Goal: Information Seeking & Learning: Learn about a topic

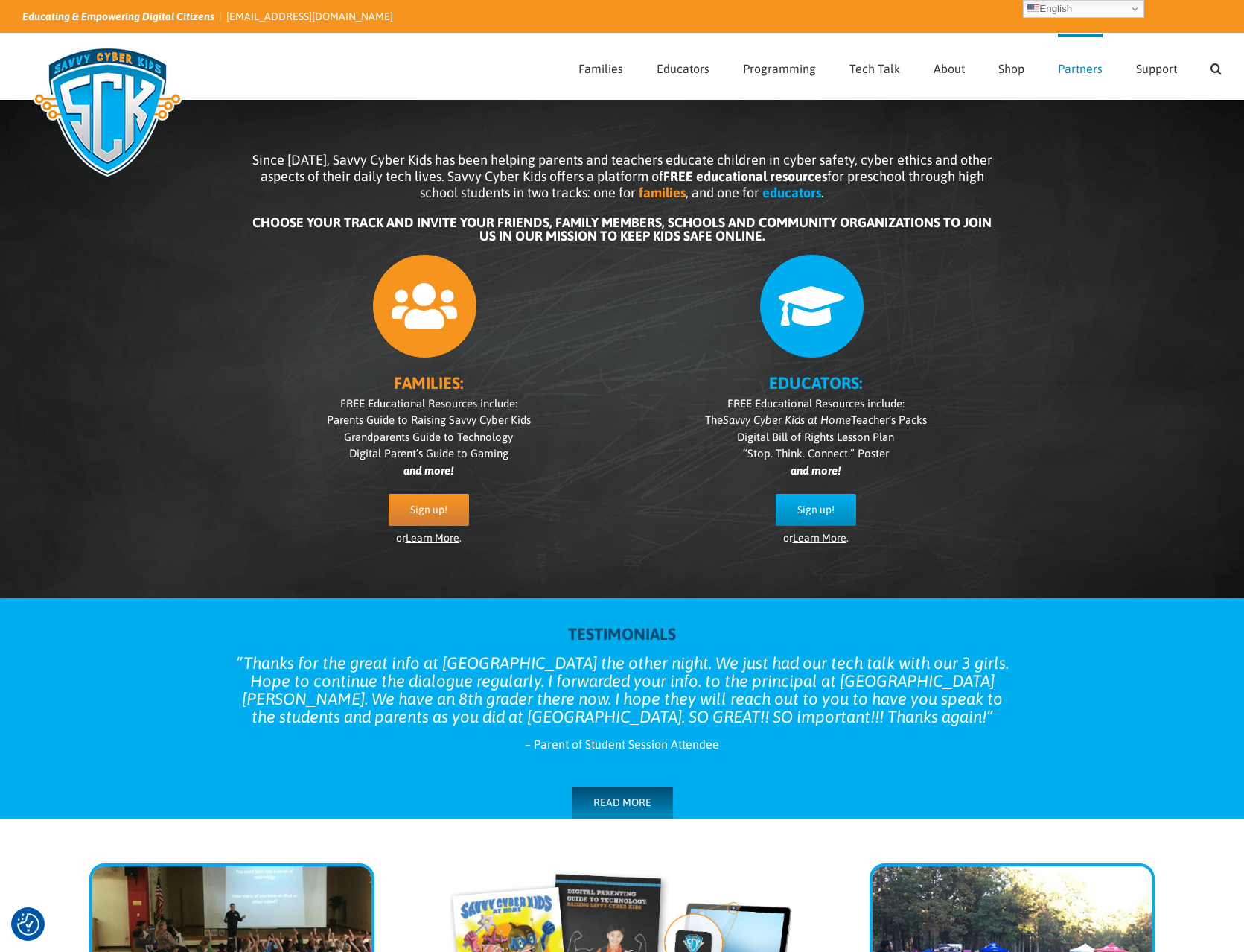
click at [1075, 66] on span "Partners" at bounding box center [1080, 69] width 44 height 12
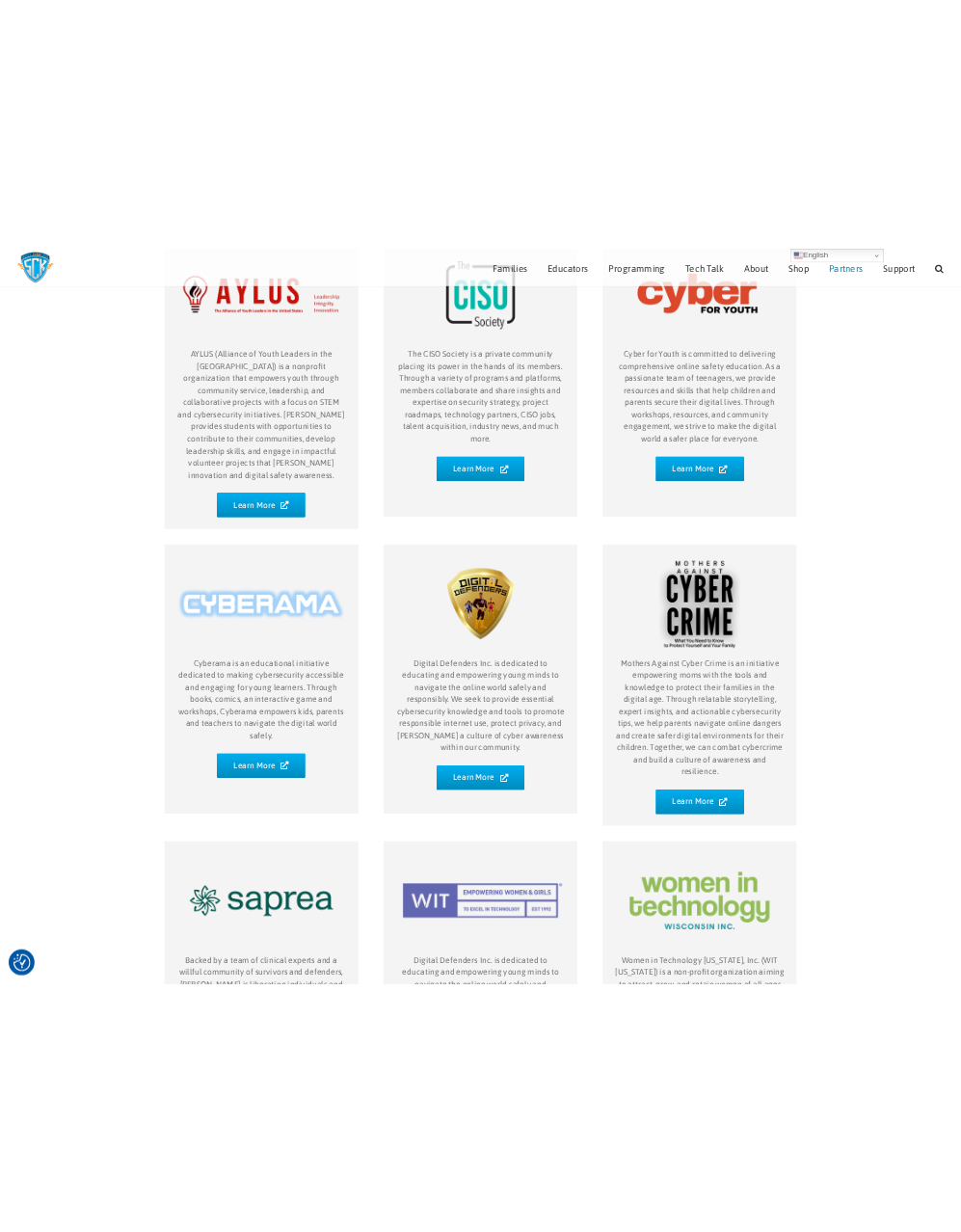
scroll to position [158, 0]
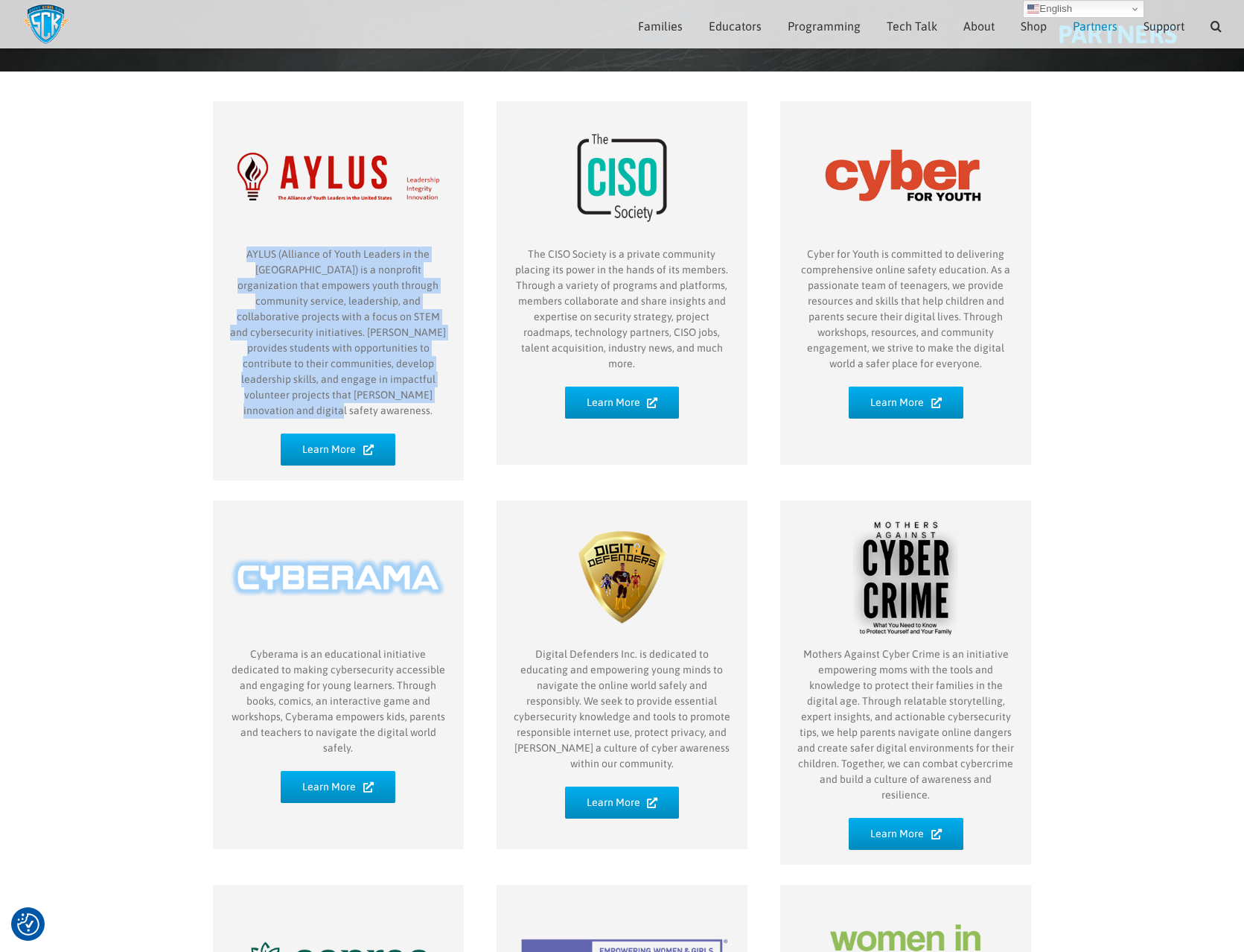
drag, startPoint x: 233, startPoint y: 255, endPoint x: 422, endPoint y: 393, distance: 234.0
click at [422, 393] on p "AYLUS (Alliance of Youth Leaders in the [GEOGRAPHIC_DATA]) is a nonprofit organ…" at bounding box center [339, 332] width 221 height 172
copy p "AYLUS (Alliance of Youth Leaders in the United States) is a nonprofit organizat…"
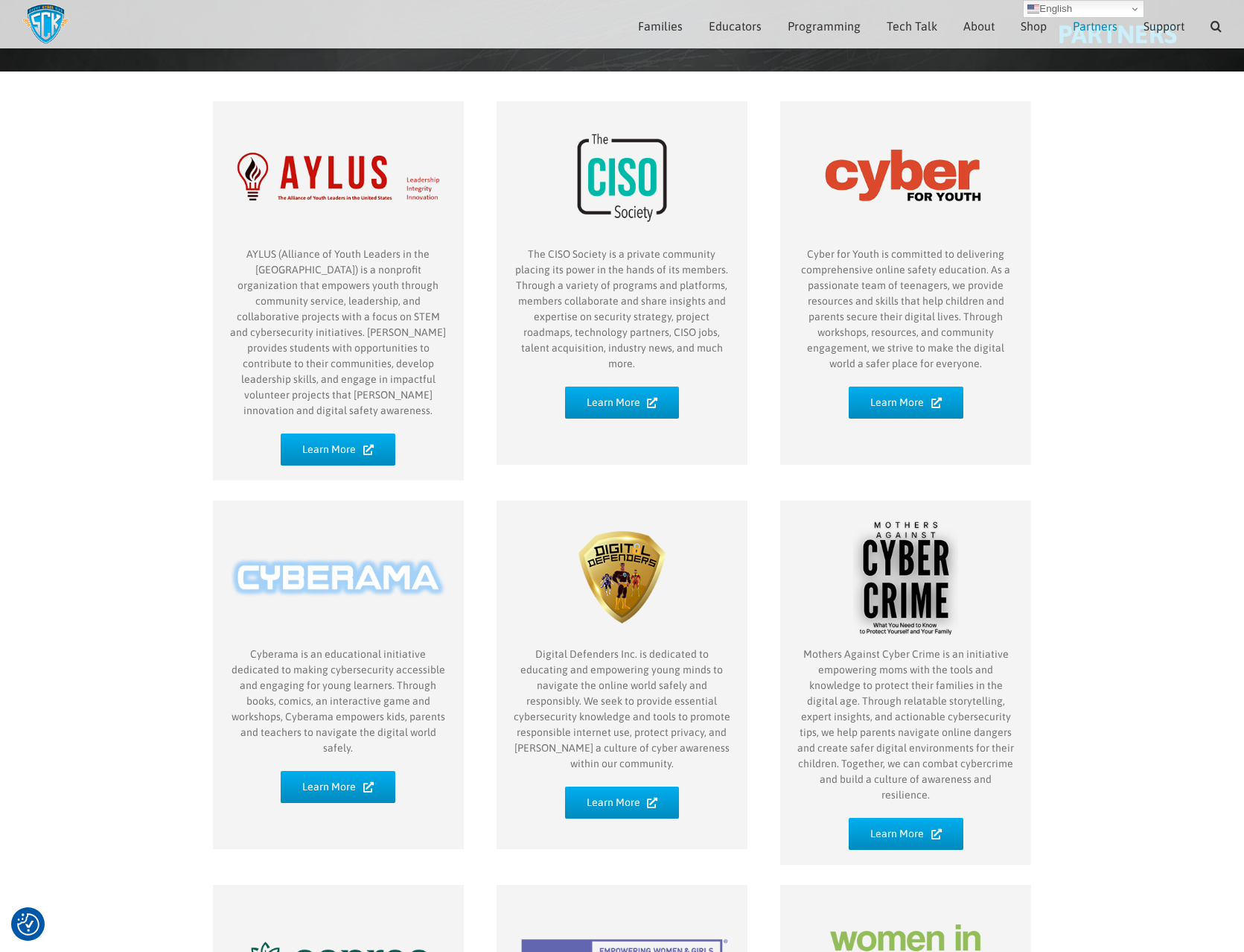
click at [355, 191] on img "partner-Aylus" at bounding box center [339, 178] width 221 height 139
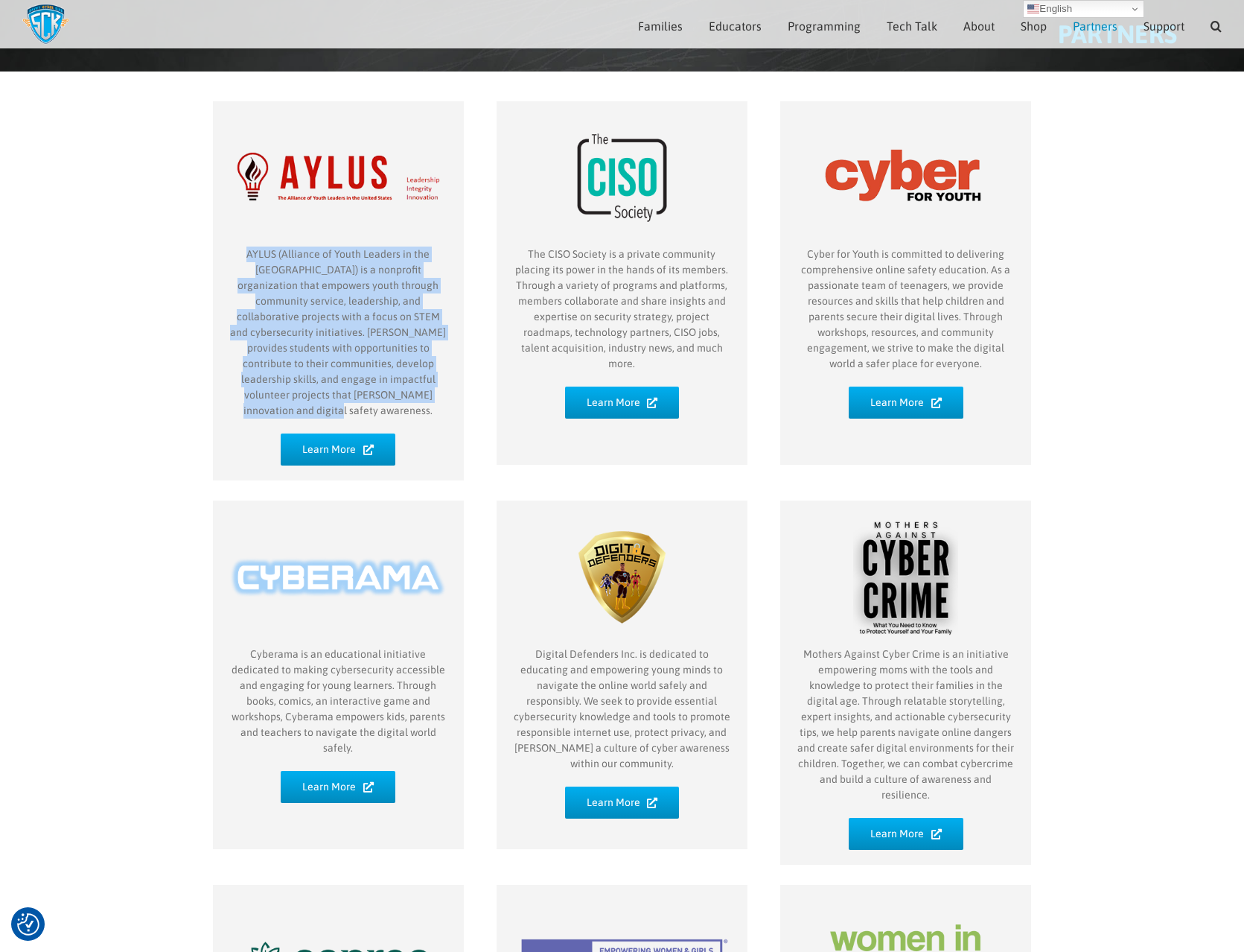
drag, startPoint x: 230, startPoint y: 252, endPoint x: 429, endPoint y: 399, distance: 247.4
click at [429, 399] on p "AYLUS (Alliance of Youth Leaders in the [GEOGRAPHIC_DATA]) is a nonprofit organ…" at bounding box center [339, 332] width 221 height 172
copy p "AYLUS (Alliance of Youth Leaders in the [GEOGRAPHIC_DATA]) is a nonprofit organ…"
click at [331, 443] on span "Learn More" at bounding box center [328, 449] width 53 height 13
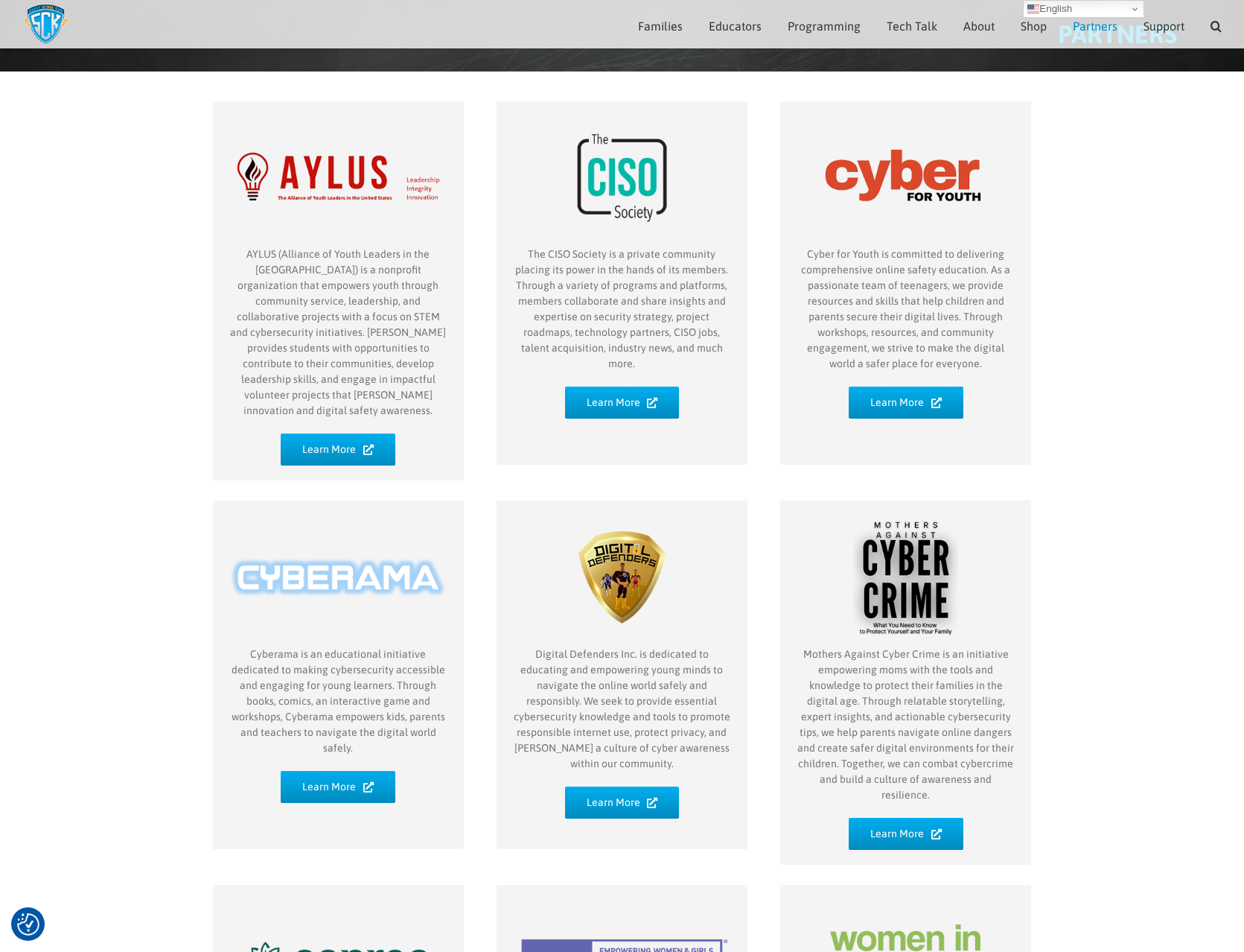
click at [1056, 246] on div "AYLUS (Alliance of Youth Leaders in the United States) is a nonprofit organizat…" at bounding box center [622, 683] width 1244 height 1224
click at [640, 386] on link "Learn More" at bounding box center [623, 402] width 114 height 32
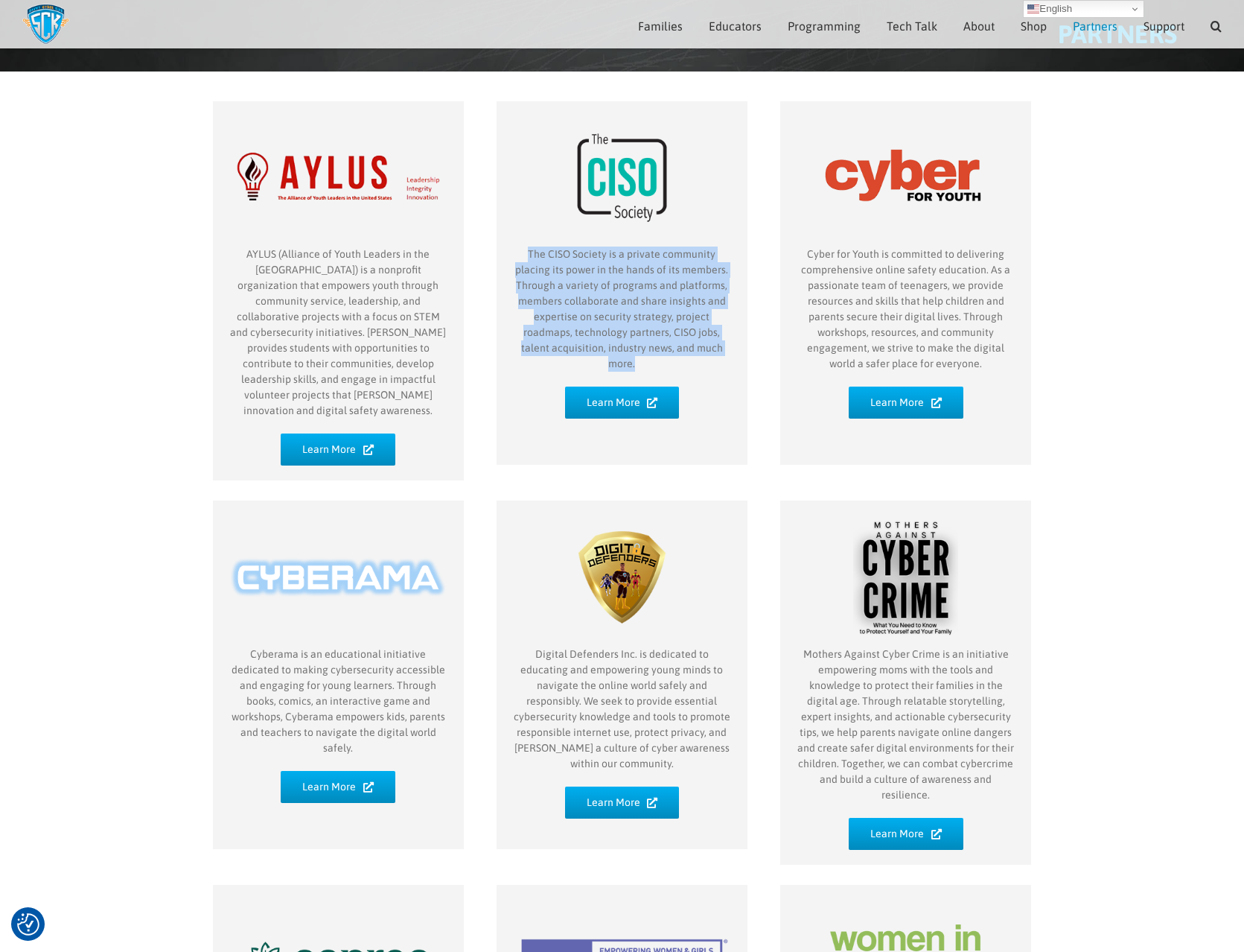
drag, startPoint x: 511, startPoint y: 252, endPoint x: 733, endPoint y: 346, distance: 241.1
click at [733, 346] on div "The CISO Society is a private community placing its power in the hands of its m…" at bounding box center [622, 283] width 251 height 365
copy p "The CISO Society is a private community placing its power in the hands of its m…"
click at [934, 398] on icon at bounding box center [937, 403] width 11 height 11
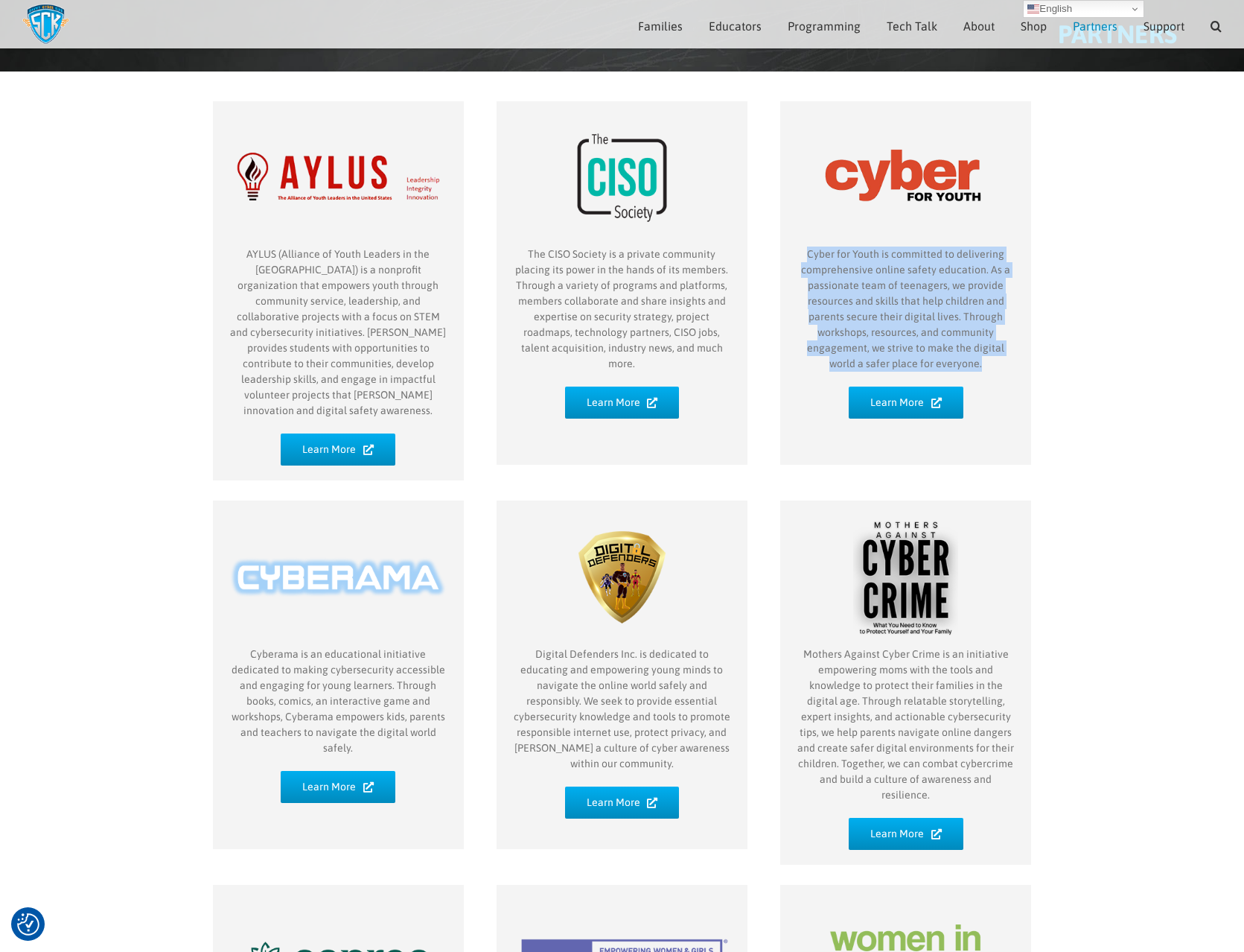
drag, startPoint x: 989, startPoint y: 367, endPoint x: 782, endPoint y: 253, distance: 236.3
click at [782, 253] on div "Cyber for Youth is committed to delivering comprehensive online safety educatio…" at bounding box center [905, 283] width 251 height 365
copy p "Cyber for Youth is committed to delivering comprehensive online safety educatio…"
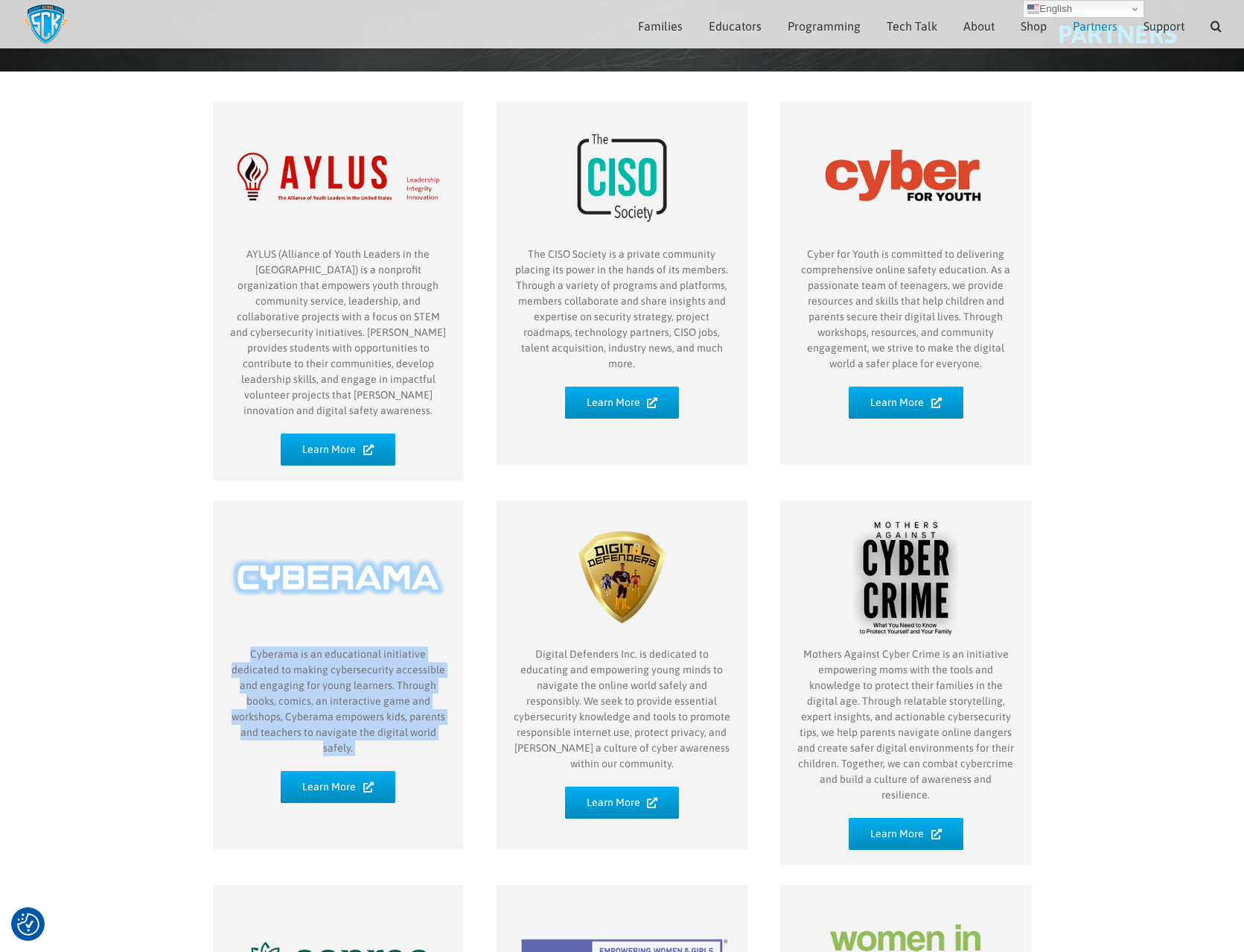
drag, startPoint x: 229, startPoint y: 636, endPoint x: 431, endPoint y: 725, distance: 220.7
click at [431, 725] on div "Cyberama is an educational initiative dedicated to making cybersecurity accessi…" at bounding box center [338, 674] width 251 height 349
copy div "Cyberama is an educational initiative dedicated to making cybersecurity accessi…"
click at [340, 770] on link "Learn More" at bounding box center [338, 786] width 114 height 32
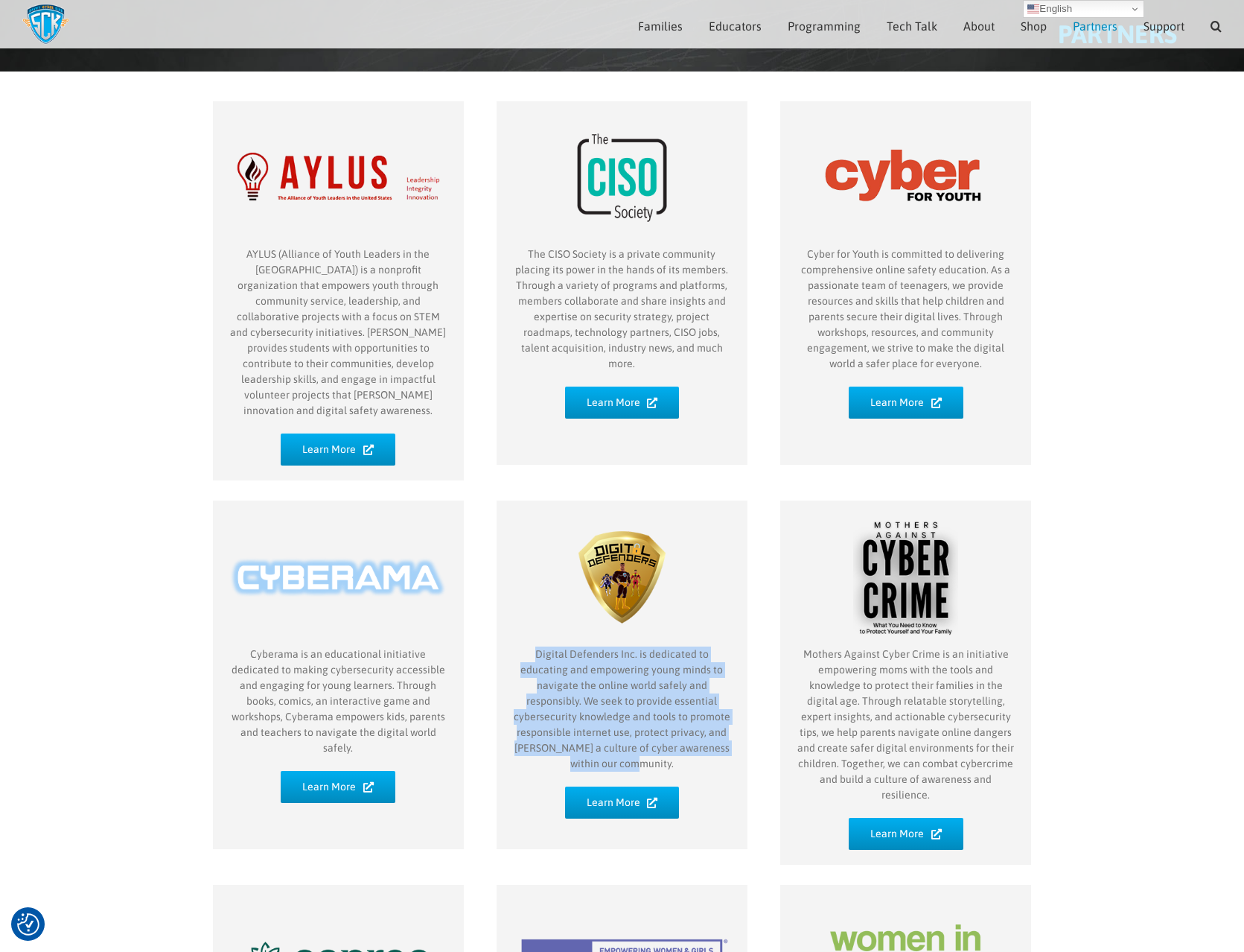
drag, startPoint x: 708, startPoint y: 730, endPoint x: 504, endPoint y: 636, distance: 224.6
click at [504, 636] on div "Digital Defenders Inc. is dedicated to educating and empowering young minds to …" at bounding box center [622, 674] width 251 height 349
copy p "Digital Defenders Inc. is dedicated to educating and empowering young minds to …"
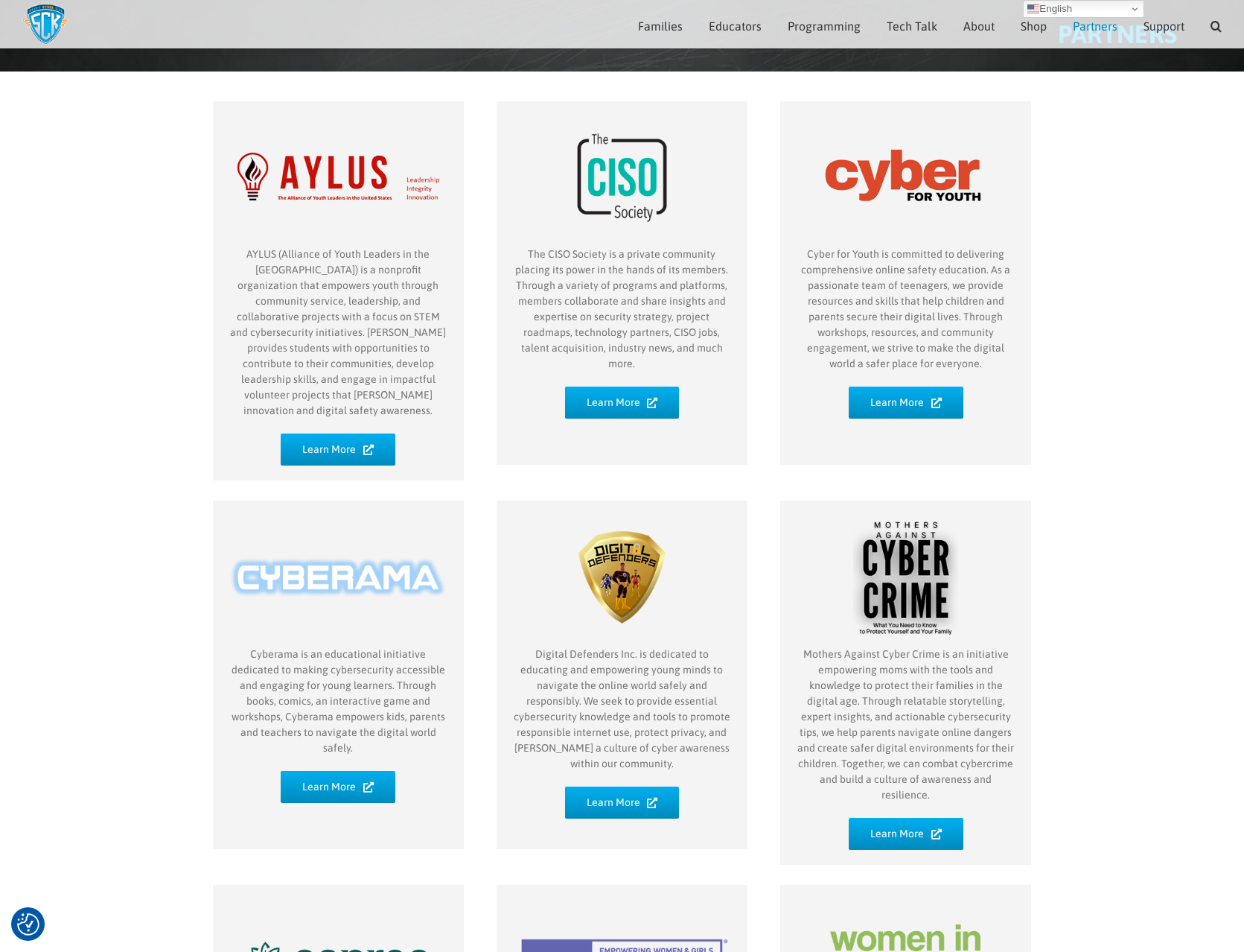
click at [640, 754] on div "Digital Defenders Inc. is dedicated to educating and empowering young minds to …" at bounding box center [622, 674] width 251 height 349
click at [633, 796] on span "Learn More" at bounding box center [613, 802] width 53 height 13
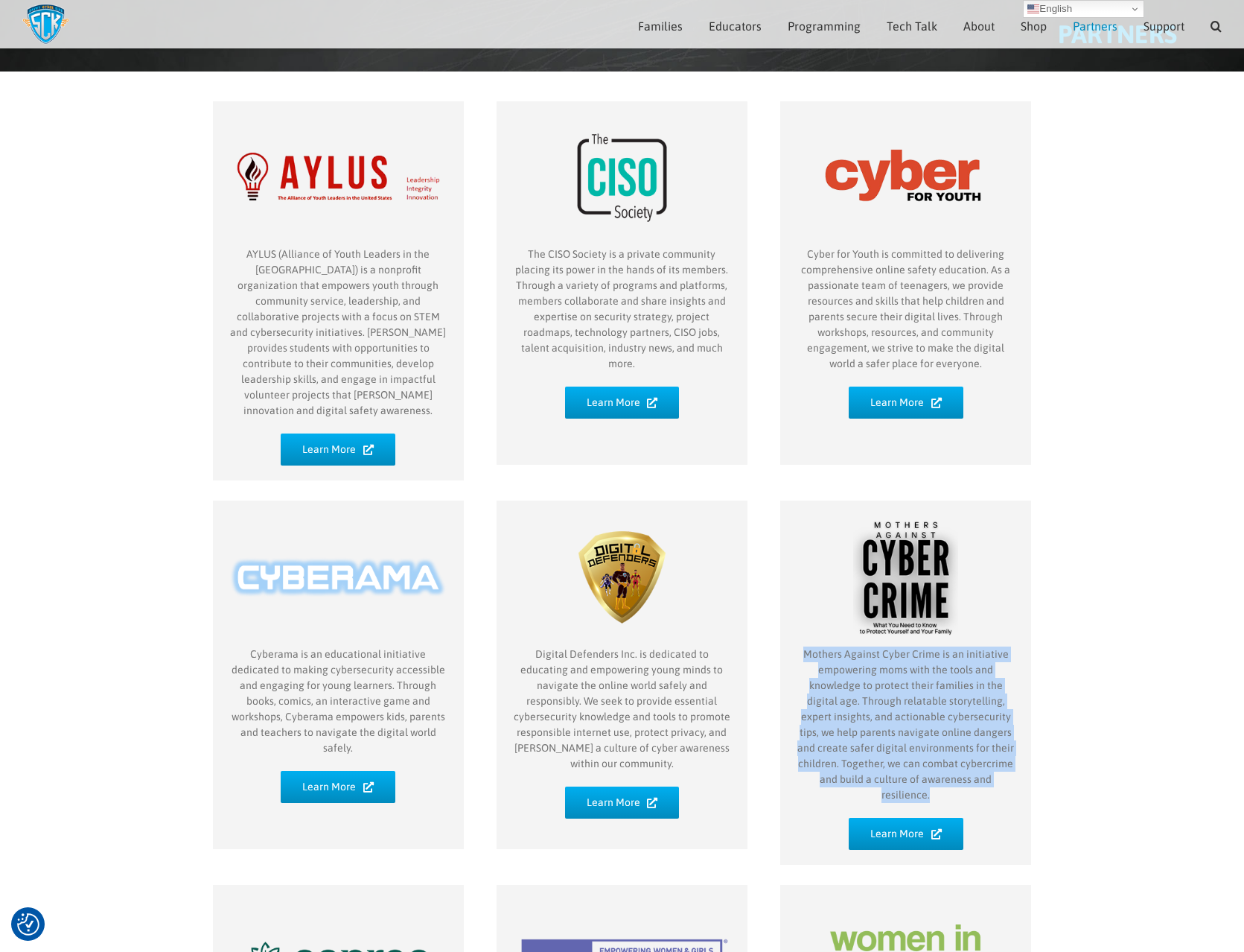
drag, startPoint x: 806, startPoint y: 635, endPoint x: 1028, endPoint y: 766, distance: 257.8
click at [1028, 766] on div "Mothers Against Cyber Crime is an initiative empowering moms with the tools and…" at bounding box center [905, 682] width 251 height 365
copy span "Mothers Against Cyber Crime is an initiative empowering moms with the tools and…"
click at [913, 828] on span "Learn More" at bounding box center [897, 834] width 53 height 13
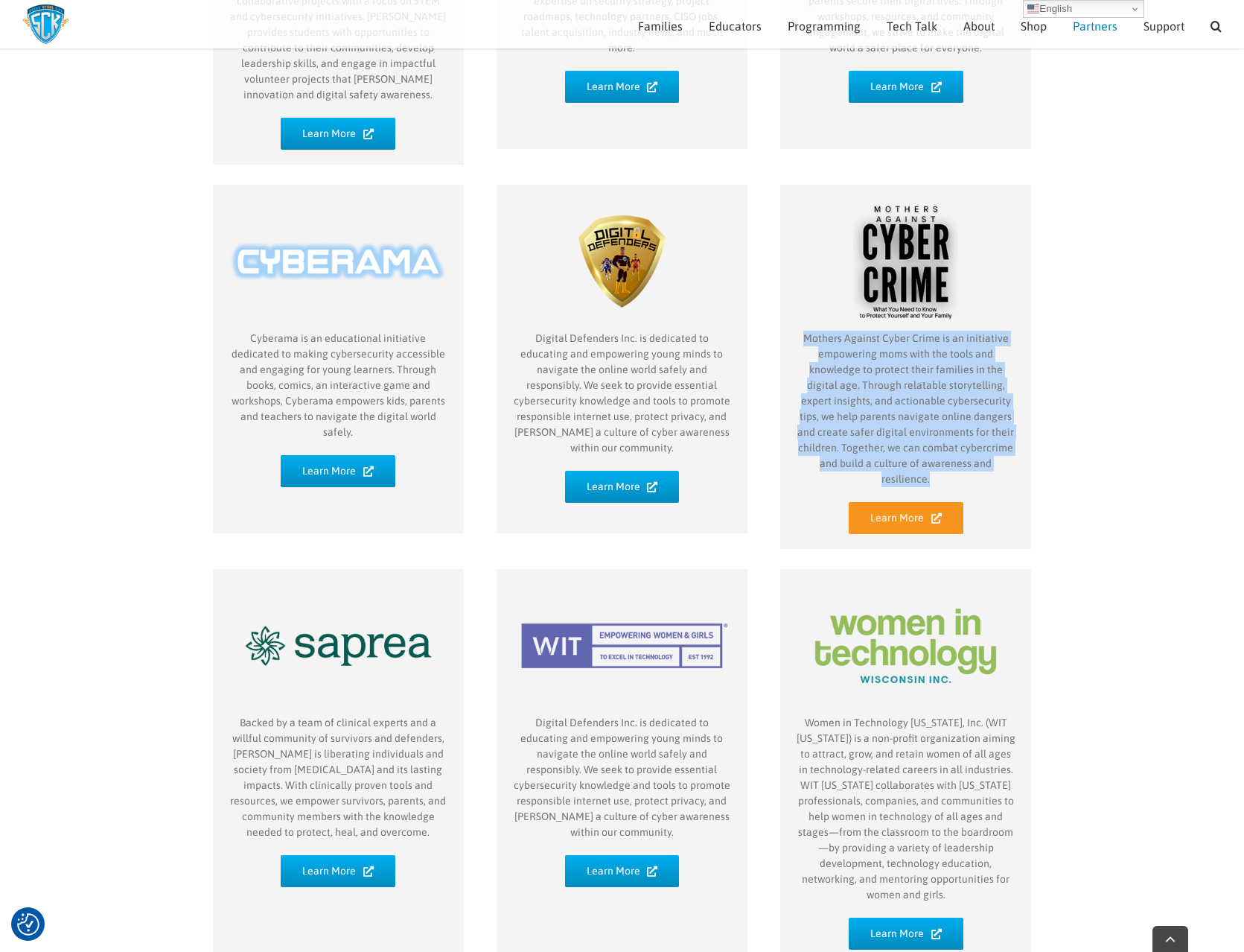
scroll to position [673, 0]
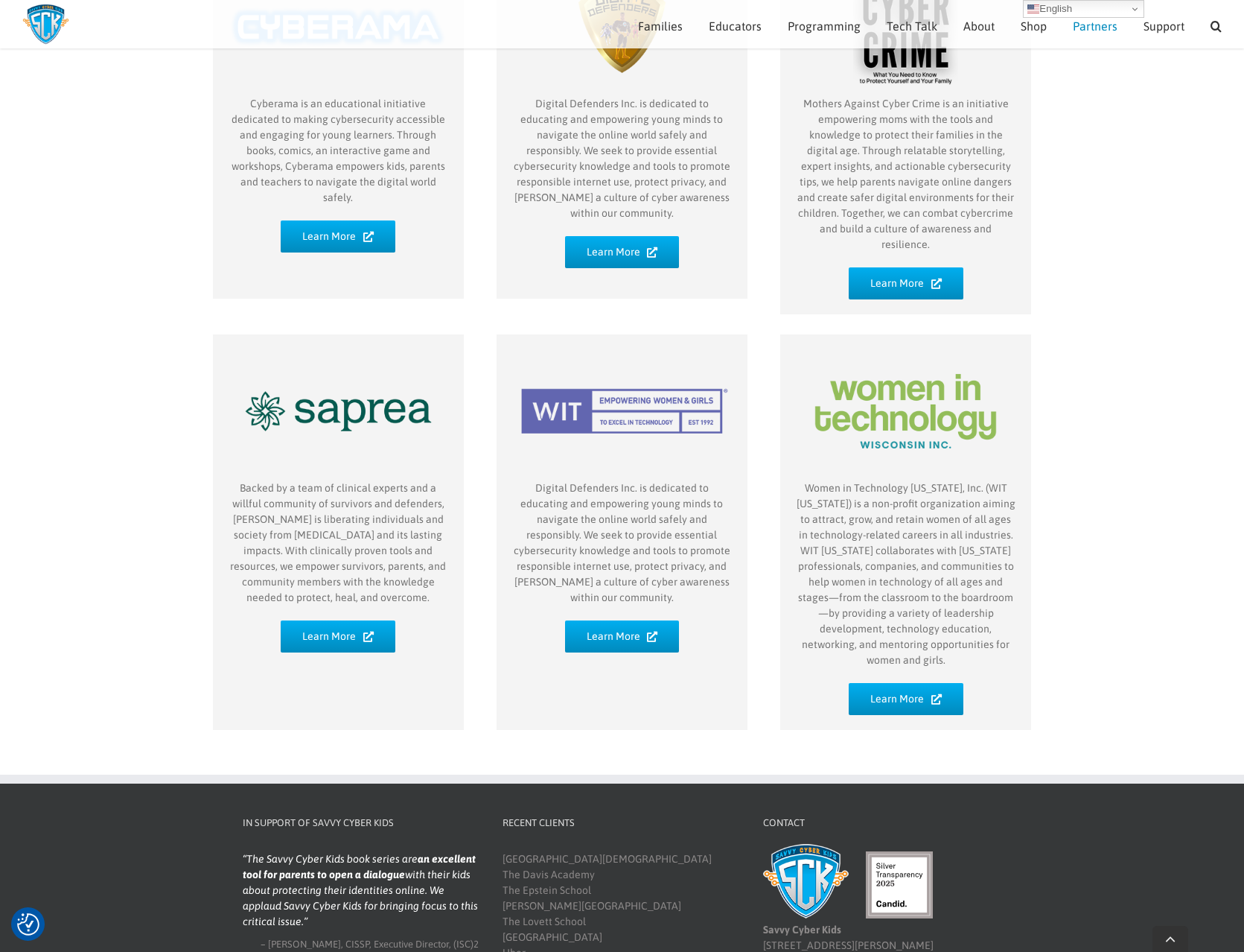
click at [1182, 343] on div "AYLUS (Alliance of Youth Leaders in the United States) is a nonprofit organizat…" at bounding box center [622, 133] width 1244 height 1224
click at [343, 630] on span "Learn More" at bounding box center [328, 636] width 53 height 13
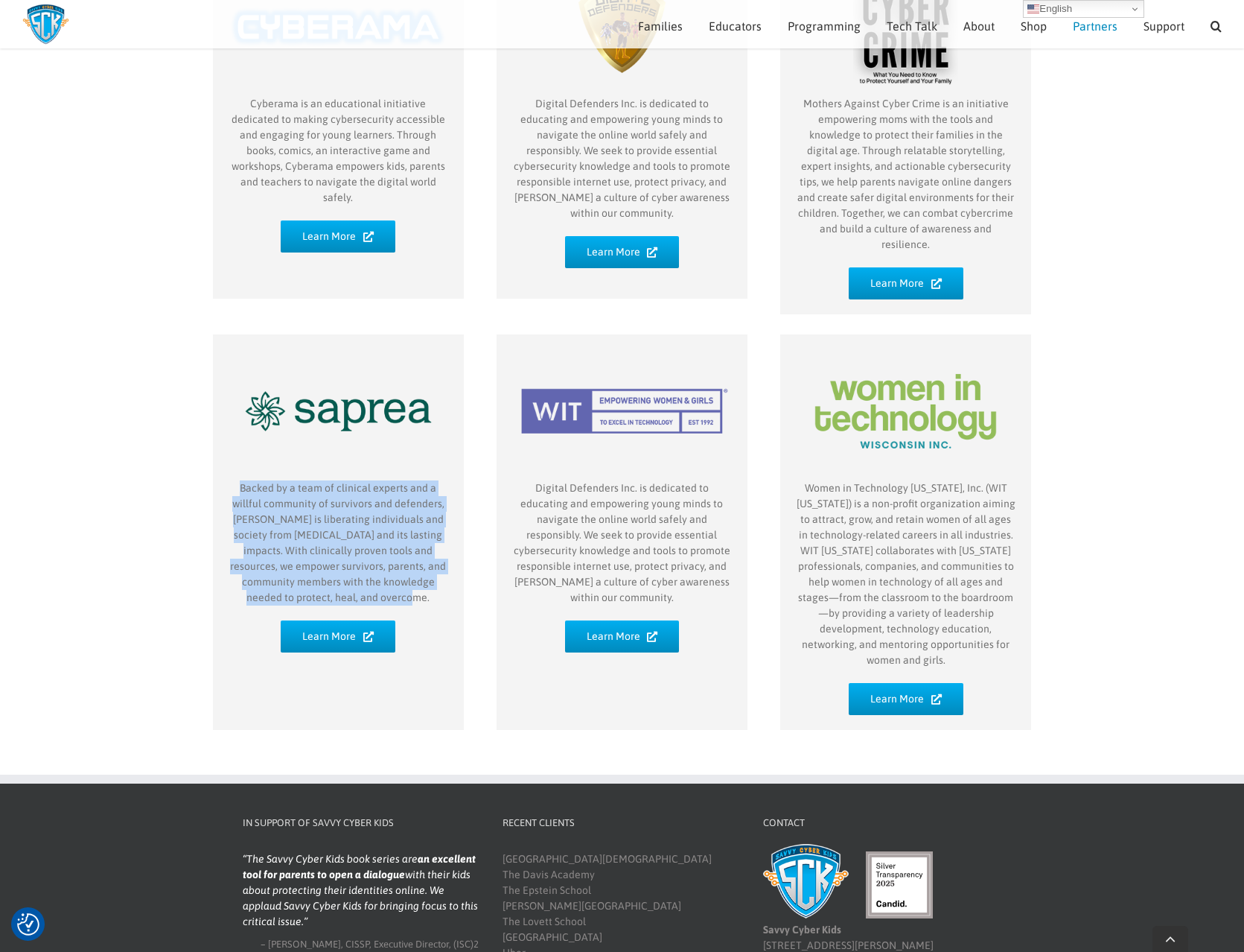
drag, startPoint x: 415, startPoint y: 564, endPoint x: 230, endPoint y: 455, distance: 214.7
click at [230, 481] on p "Backed by a team of clinical experts and a willful community of survivors and d…" at bounding box center [339, 543] width 221 height 125
copy p "Backed by a team of clinical experts and a willful community of survivors and d…"
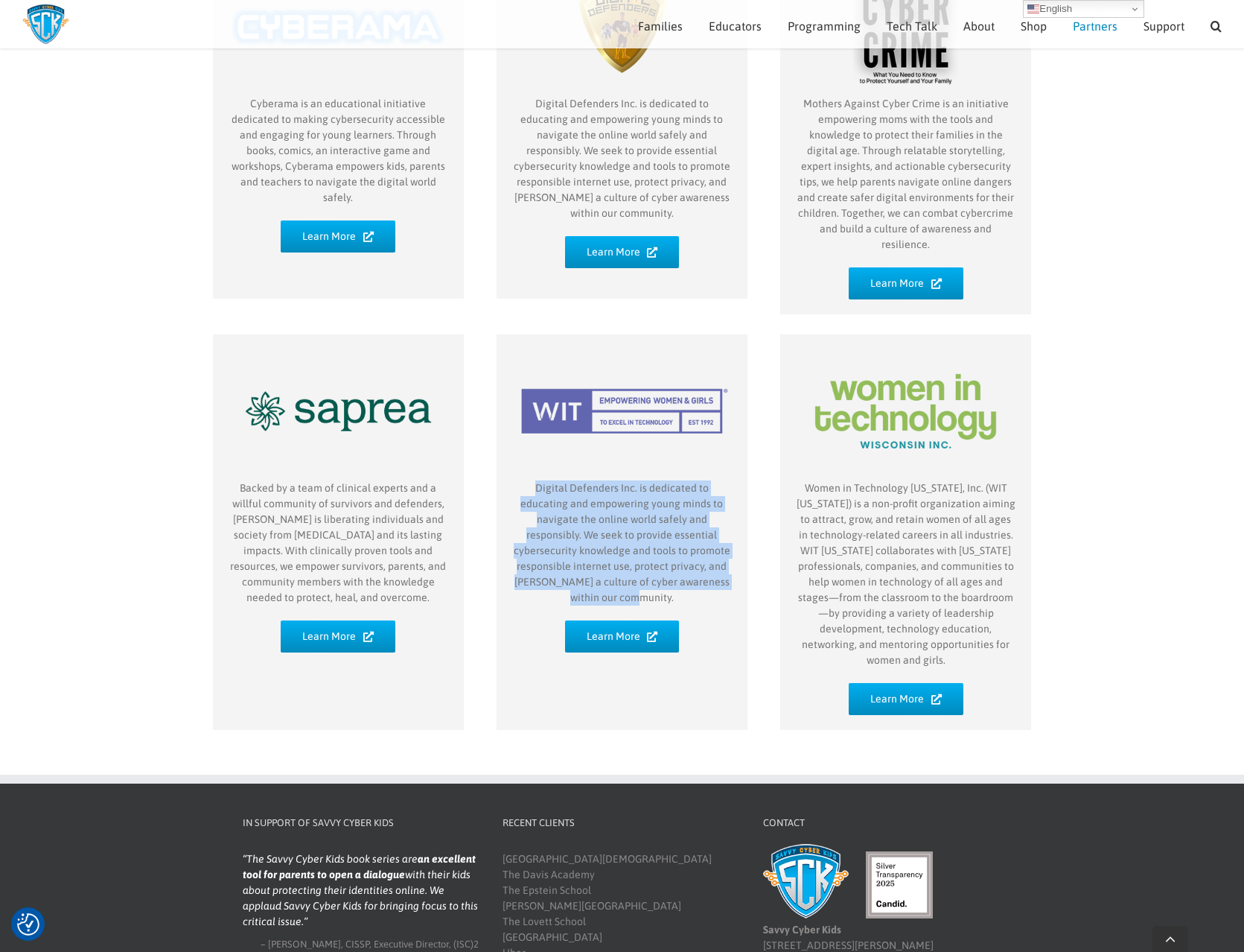
drag, startPoint x: 514, startPoint y: 456, endPoint x: 715, endPoint y: 545, distance: 219.8
click at [715, 545] on p "Digital Defenders Inc. is dedicated to educating and empowering young minds to …" at bounding box center [622, 543] width 221 height 125
copy p "Digital Defenders Inc. is dedicated to educating and empowering young minds to …"
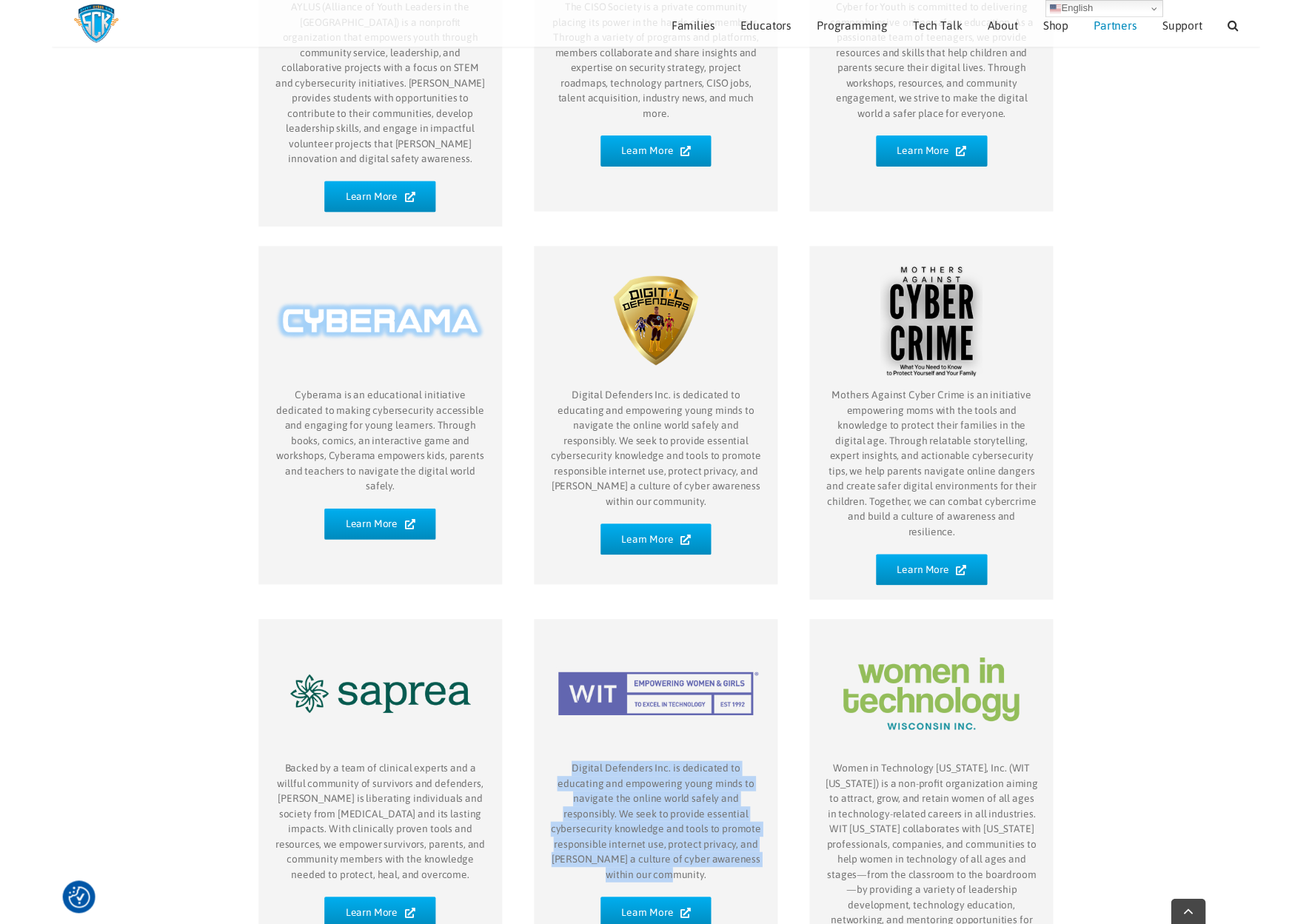
scroll to position [466, 0]
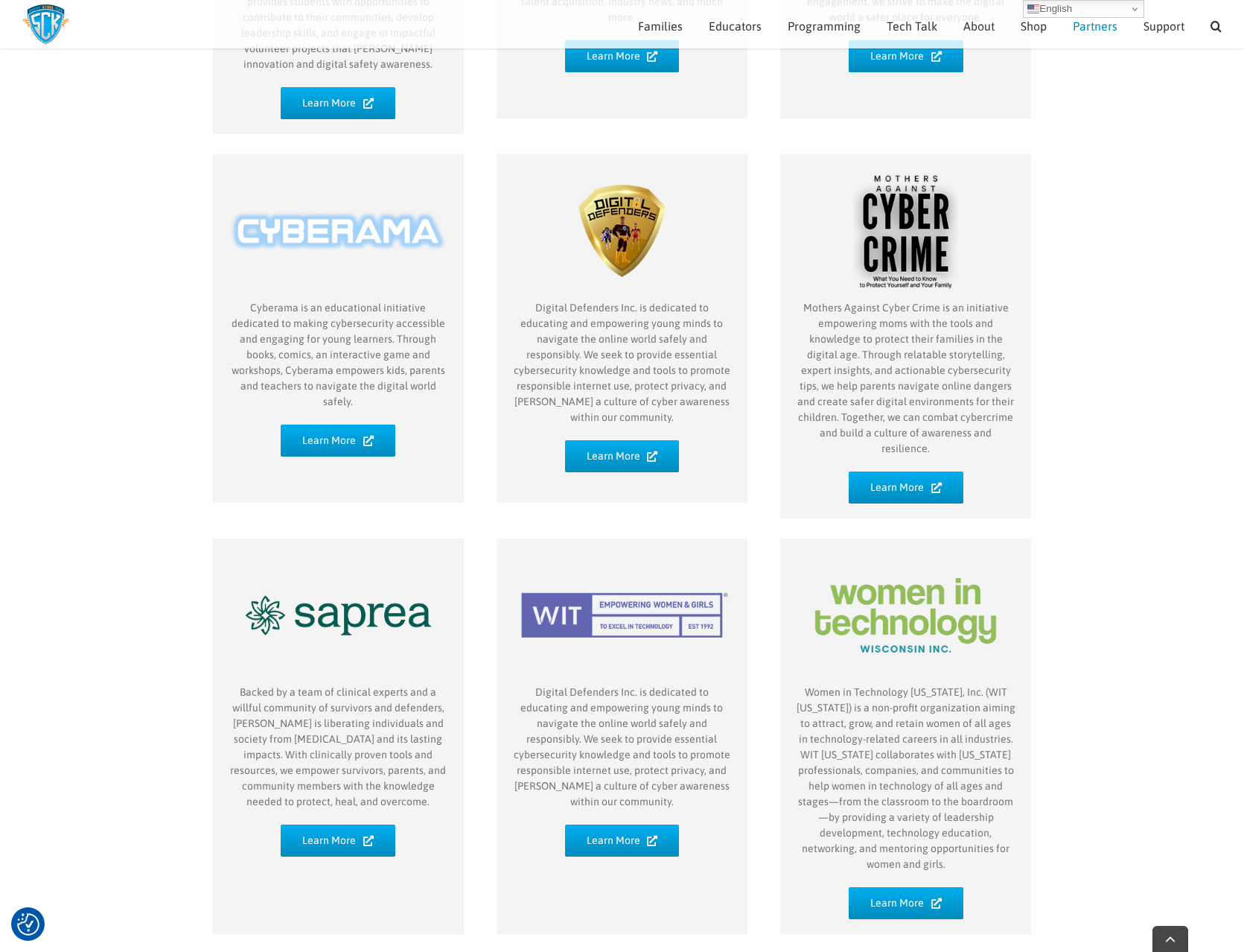
click at [605, 828] on div "Digital Defenders Inc. is dedicated to educating and empowering young minds to …" at bounding box center [622, 736] width 251 height 395
click at [608, 834] on span "Learn More" at bounding box center [613, 840] width 53 height 13
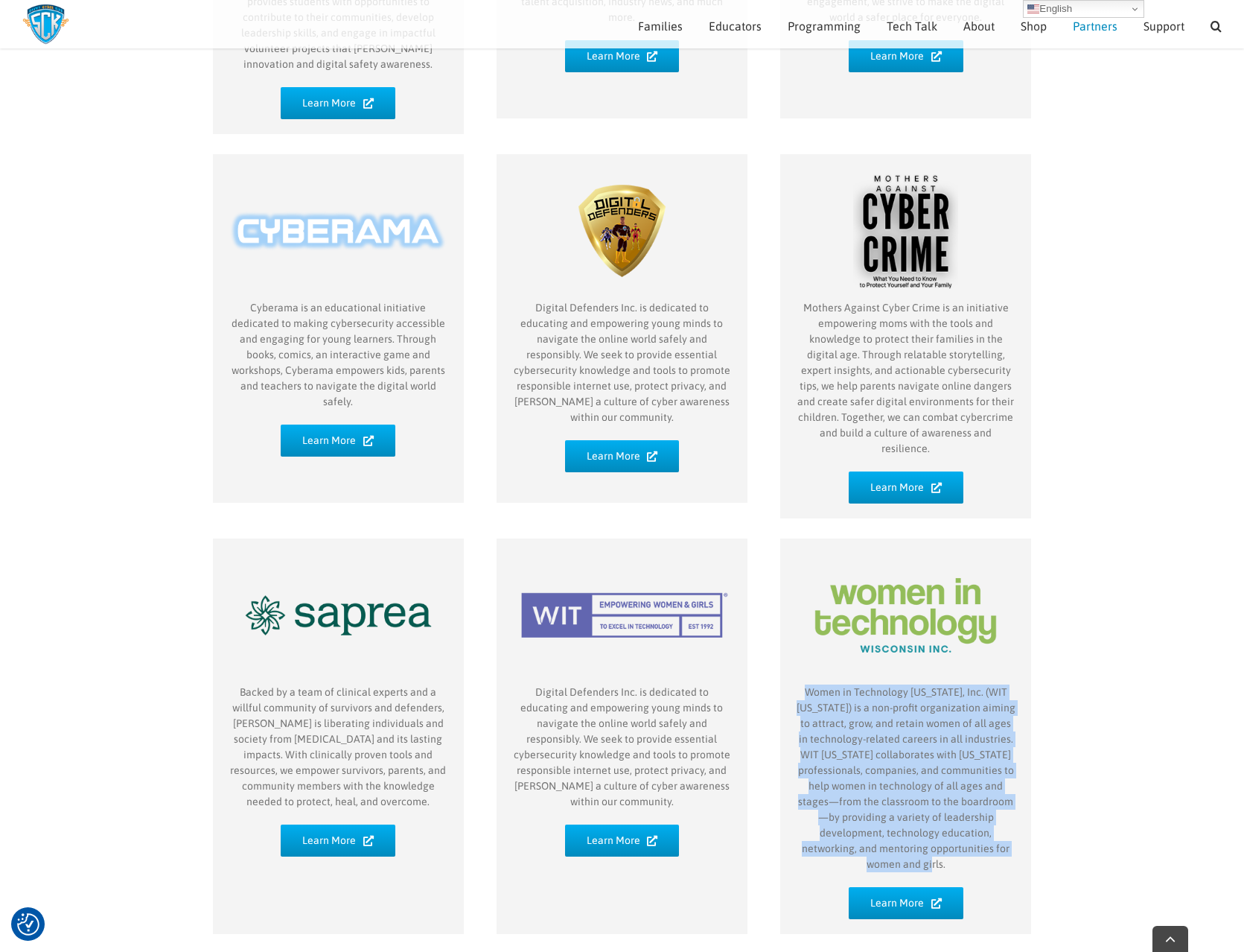
drag, startPoint x: 809, startPoint y: 660, endPoint x: 988, endPoint y: 834, distance: 249.6
click at [988, 834] on p "Women in Technology [US_STATE], Inc. (WIT [US_STATE]) is a non-profit organizat…" at bounding box center [906, 778] width 221 height 188
copy p "Women in Technology [US_STATE], Inc. (WIT [US_STATE]) is a non-profit organizat…"
click at [913, 897] on span "Learn More" at bounding box center [897, 903] width 53 height 13
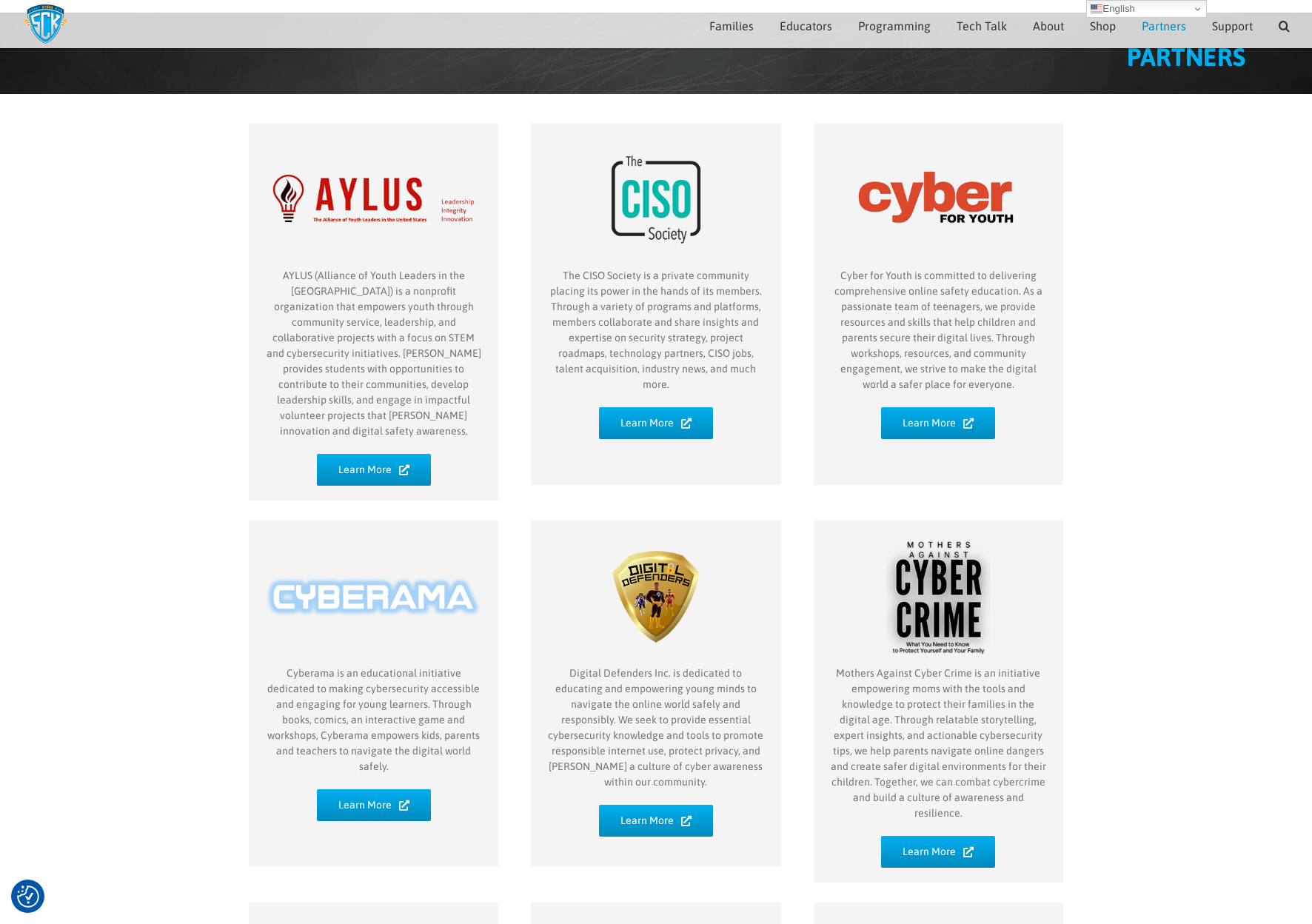
scroll to position [70, 0]
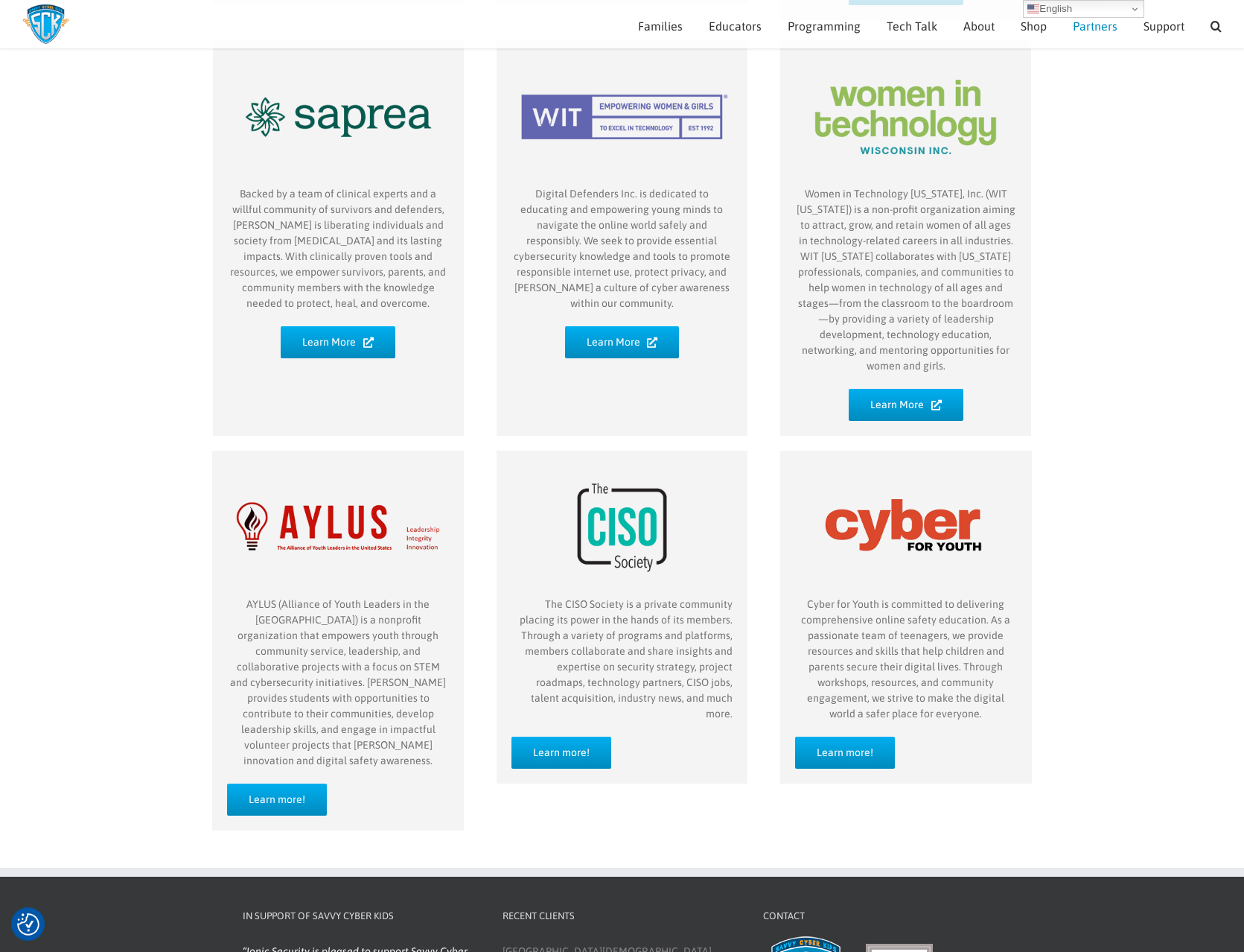
scroll to position [938, 0]
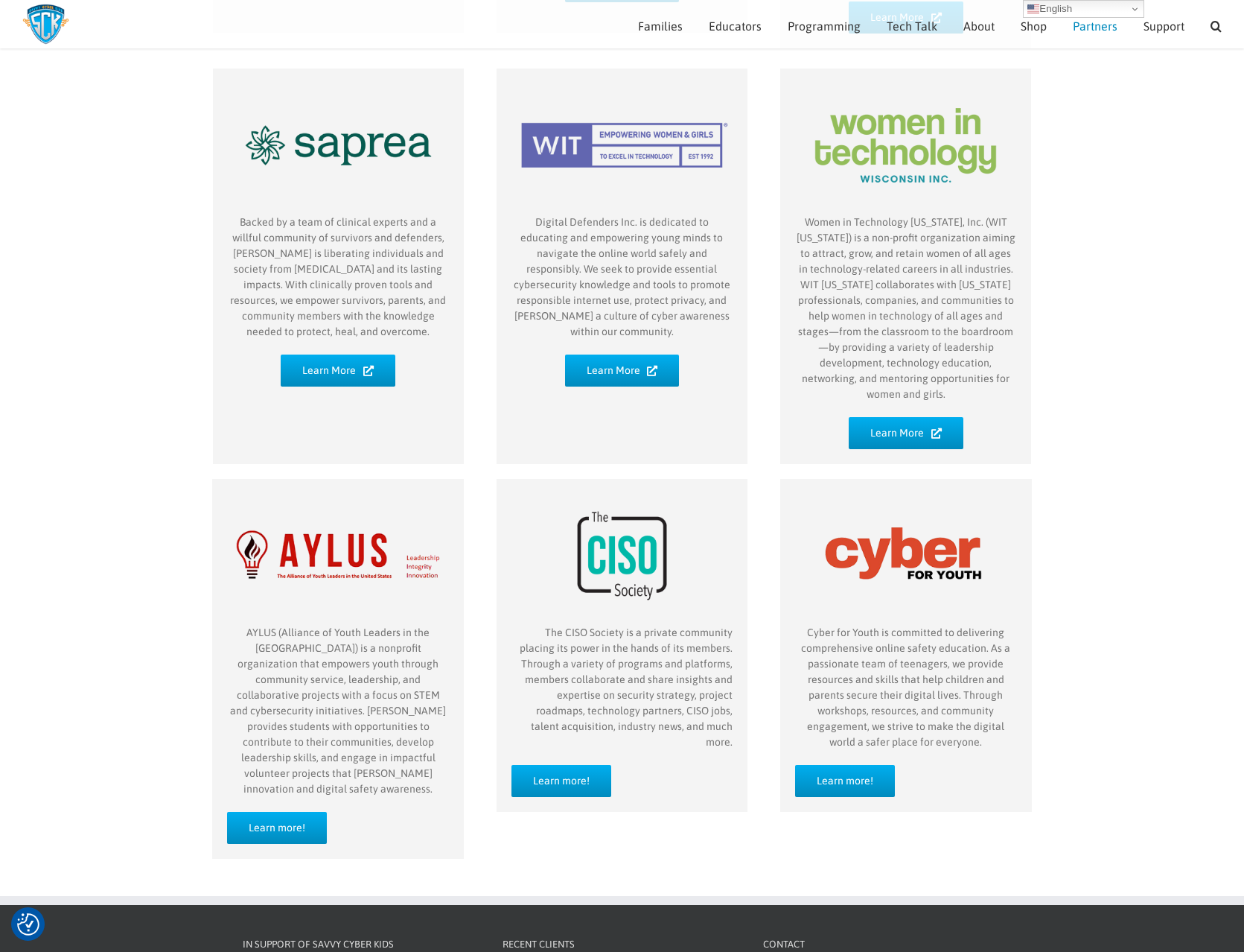
drag, startPoint x: 1142, startPoint y: 453, endPoint x: 1136, endPoint y: 447, distance: 8.5
click at [1136, 479] on div "AYLUS (Alliance of Youth Leaders in the United States) is a nonprofit organizat…" at bounding box center [622, 673] width 1244 height 387
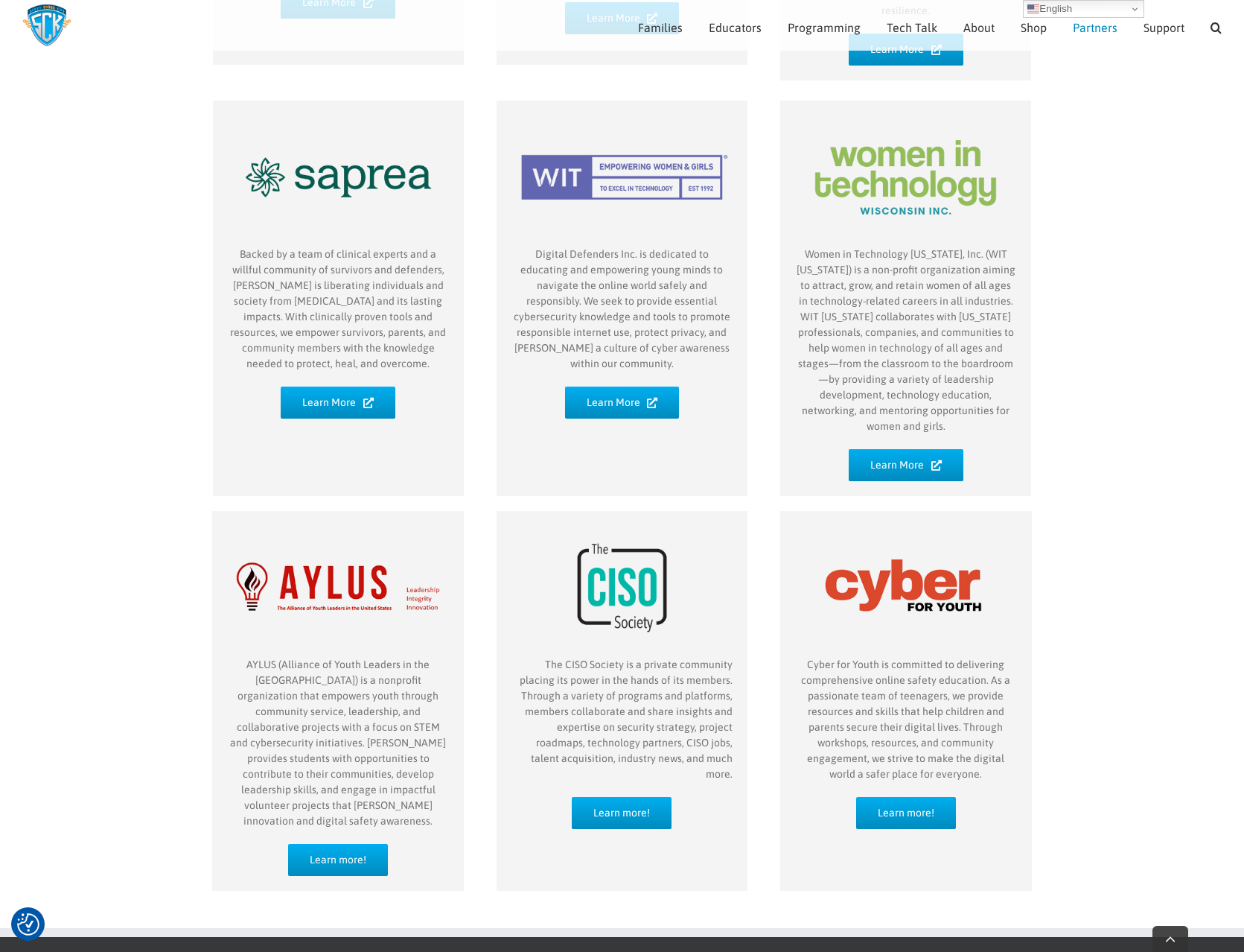
scroll to position [1176, 0]
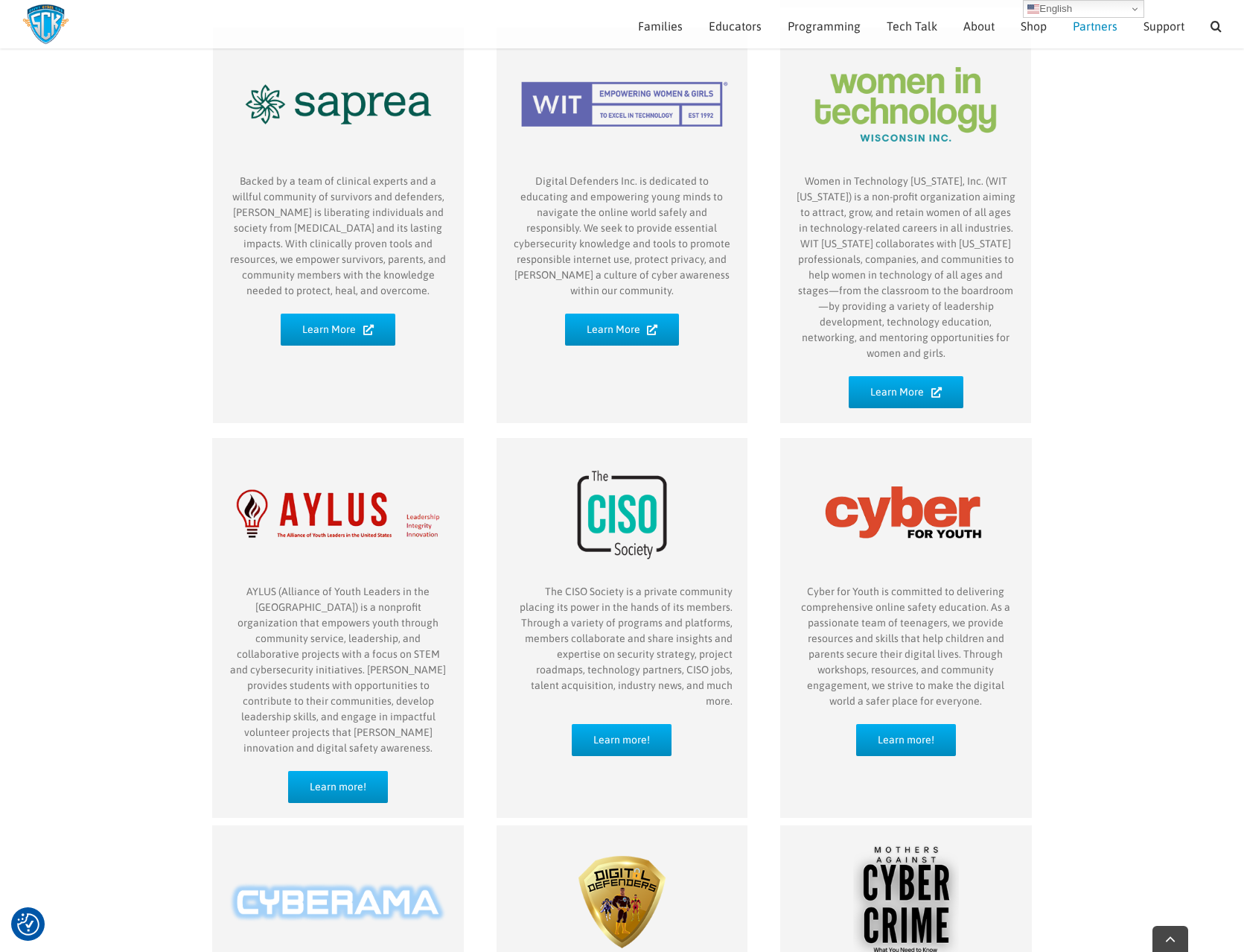
scroll to position [1118, 0]
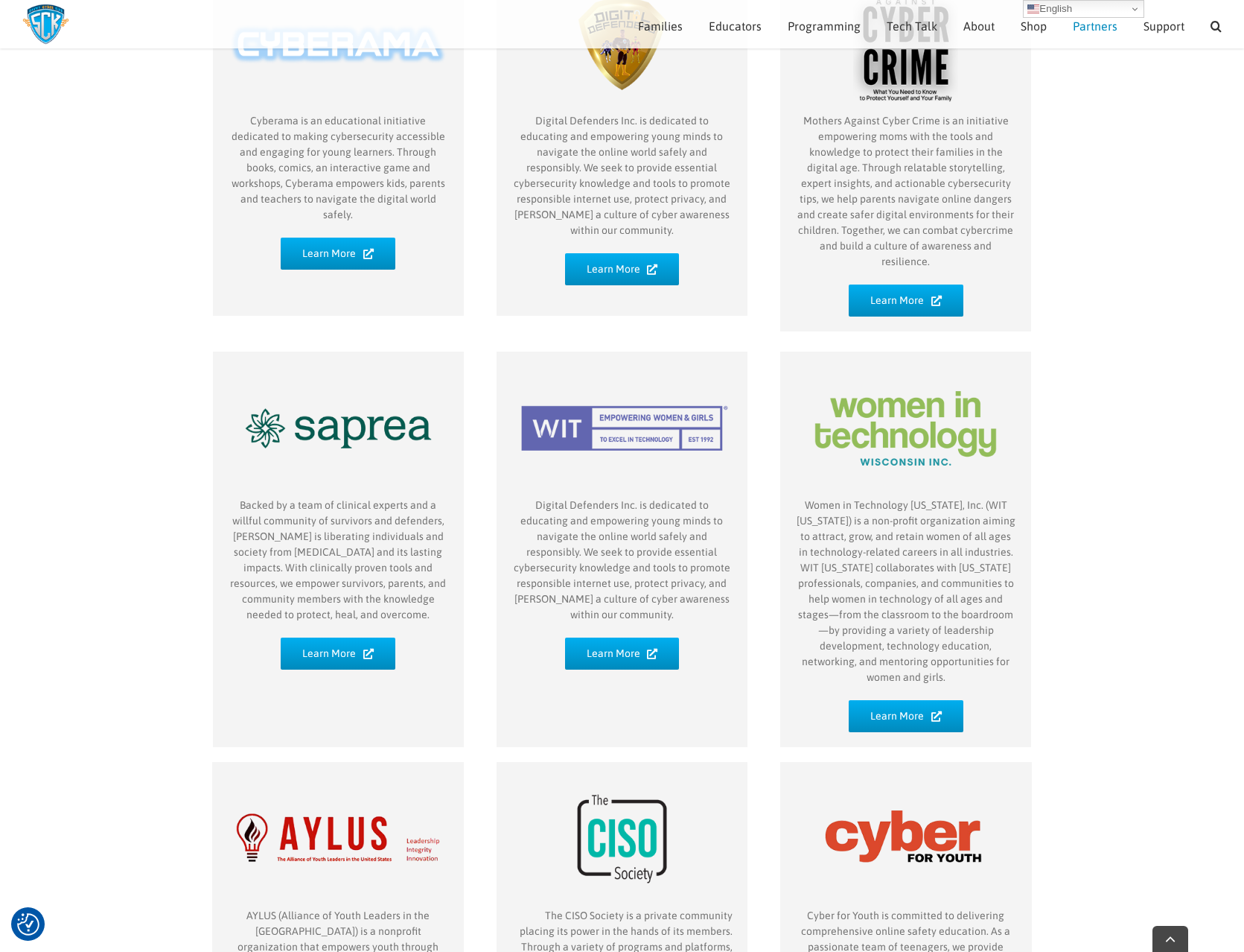
scroll to position [722, 0]
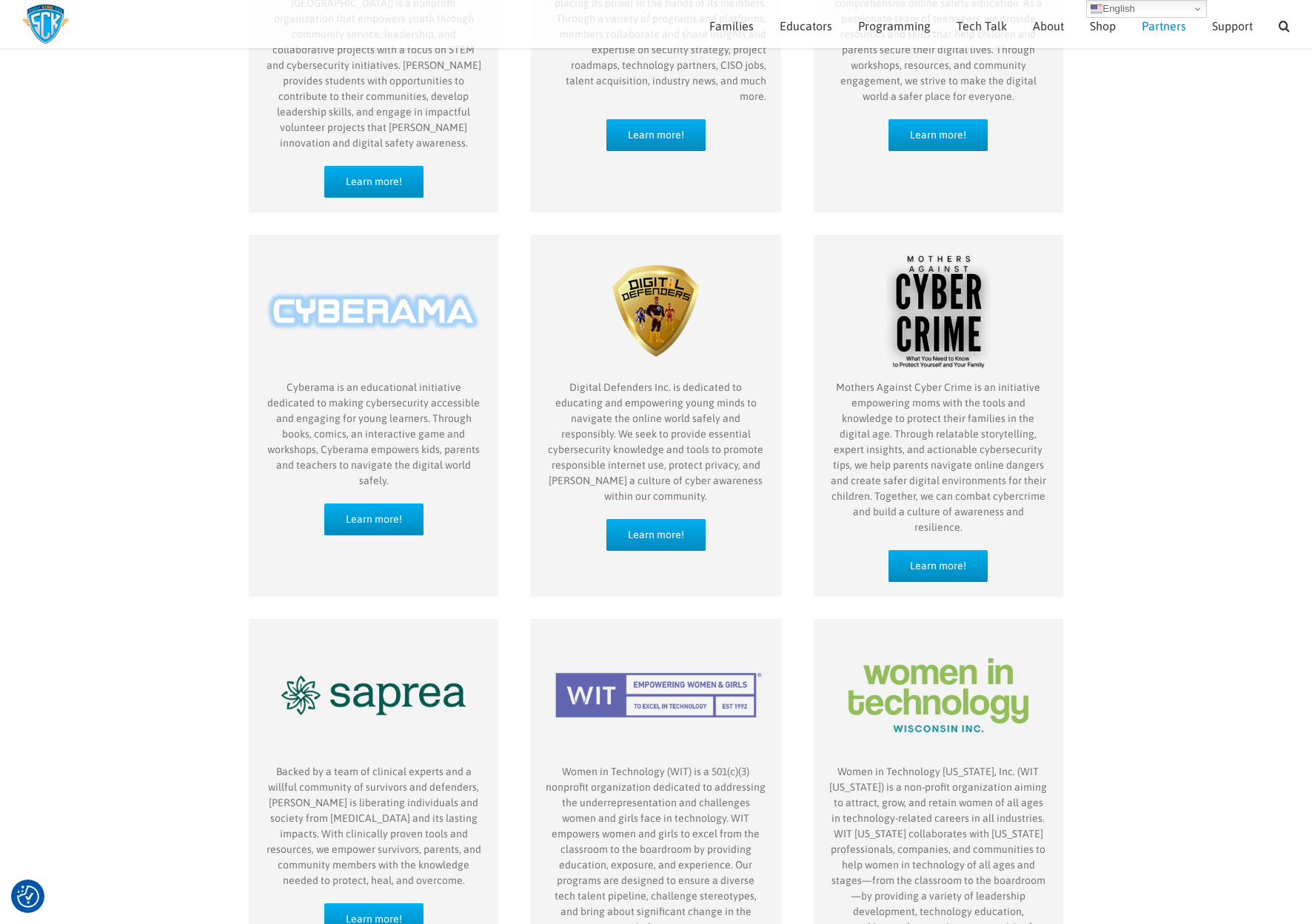
scroll to position [16, 0]
